Goal: Task Accomplishment & Management: Manage account settings

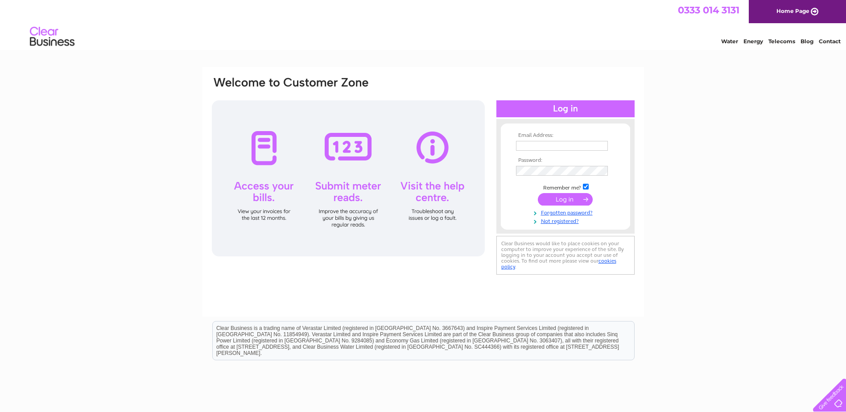
type input "portaldata@sefirst.com"
click at [564, 199] on input "submit" at bounding box center [565, 199] width 55 height 12
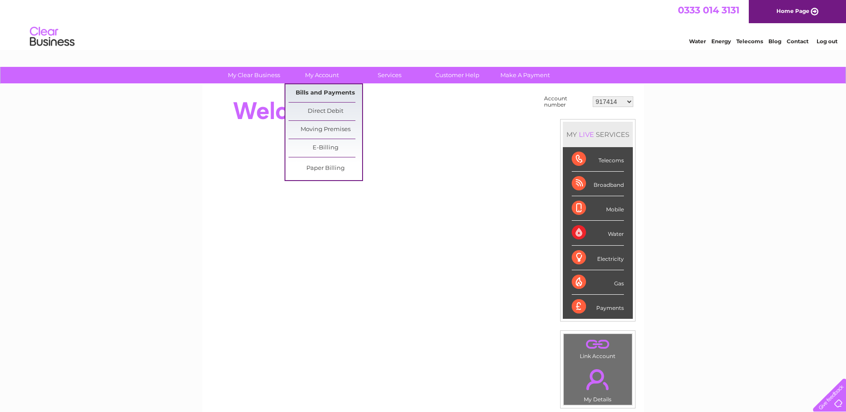
click at [320, 91] on link "Bills and Payments" at bounding box center [326, 93] width 74 height 18
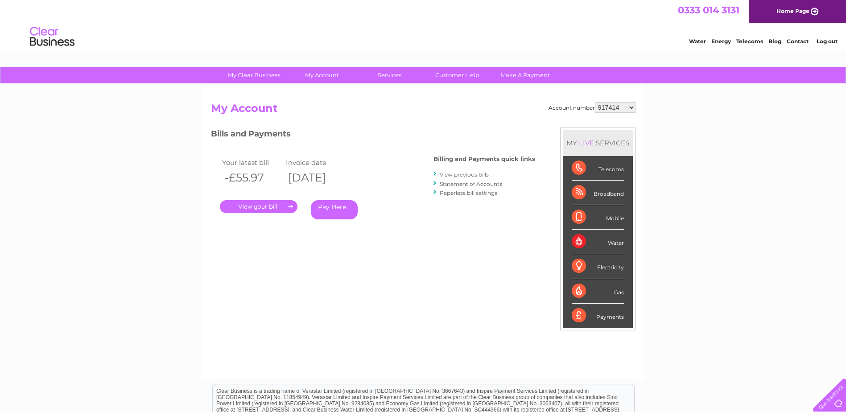
click at [633, 106] on select "917414 948098 30280494" at bounding box center [615, 107] width 41 height 11
click at [349, 112] on h2 "My Account" at bounding box center [423, 110] width 425 height 17
click at [828, 40] on link "Log out" at bounding box center [827, 41] width 21 height 7
